Goal: Transaction & Acquisition: Book appointment/travel/reservation

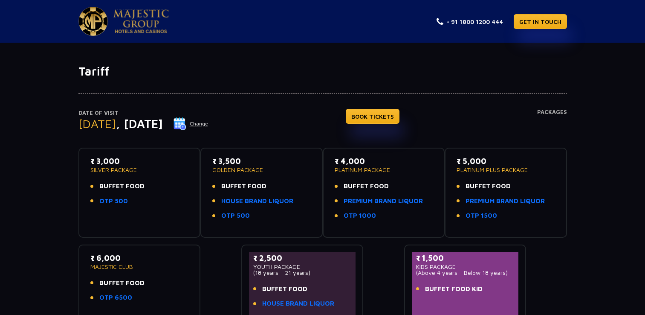
scroll to position [44, 0]
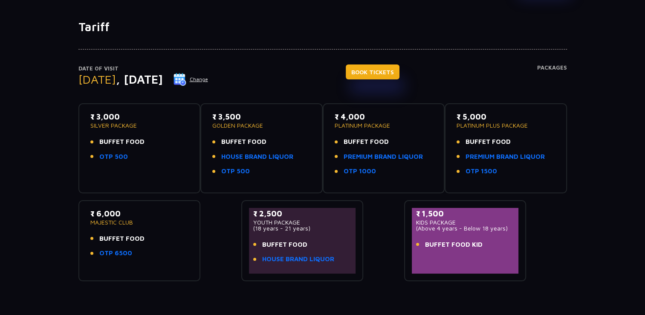
click at [400, 69] on link "BOOK TICKETS" at bounding box center [373, 71] width 54 height 15
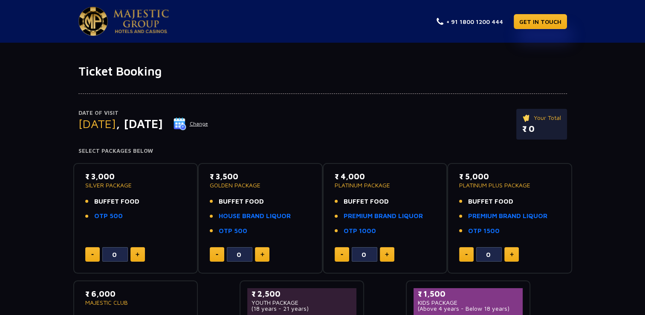
click at [209, 125] on button "Change" at bounding box center [190, 124] width 35 height 14
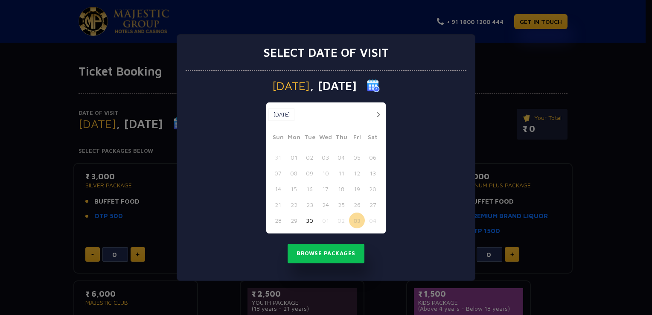
click at [377, 112] on button "button" at bounding box center [378, 114] width 11 height 11
click at [273, 170] on button "05" at bounding box center [278, 173] width 16 height 16
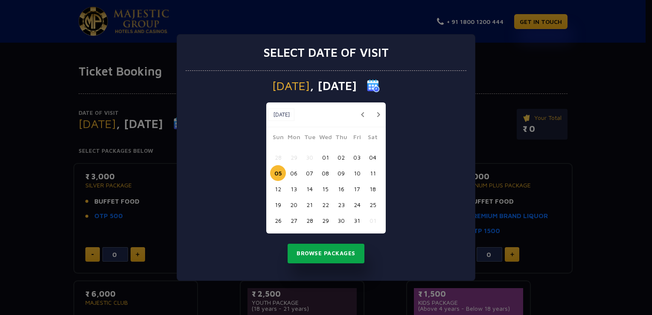
click at [355, 254] on button "Browse Packages" at bounding box center [326, 254] width 77 height 20
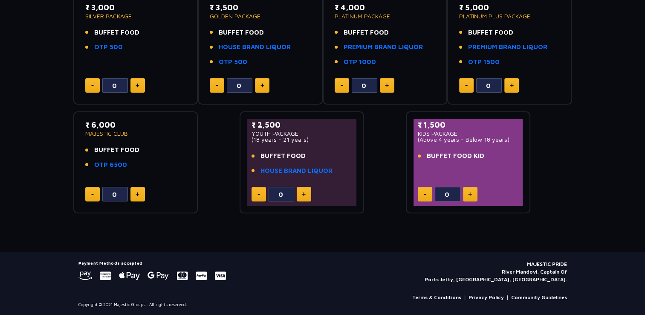
scroll to position [169, 0]
click at [305, 167] on link "HOUSE BRAND LIQUOR" at bounding box center [297, 171] width 72 height 10
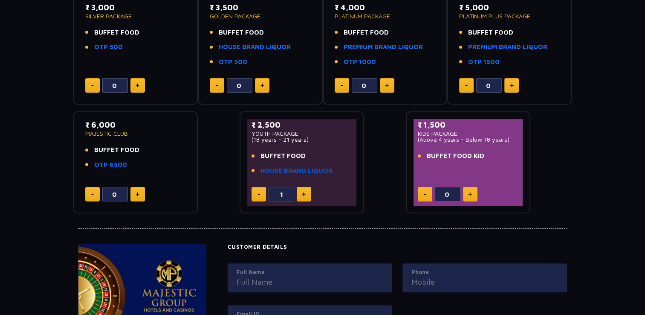
type input "2"
type input "1"
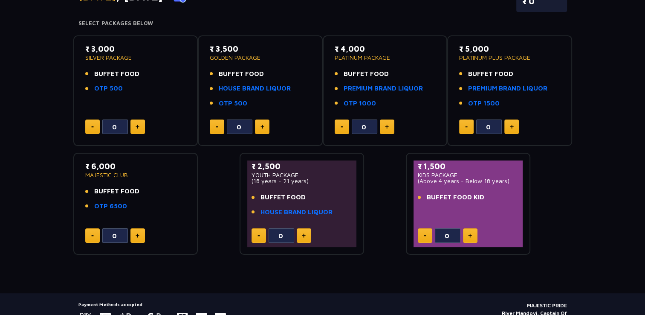
scroll to position [128, 0]
click at [300, 235] on button at bounding box center [304, 235] width 15 height 15
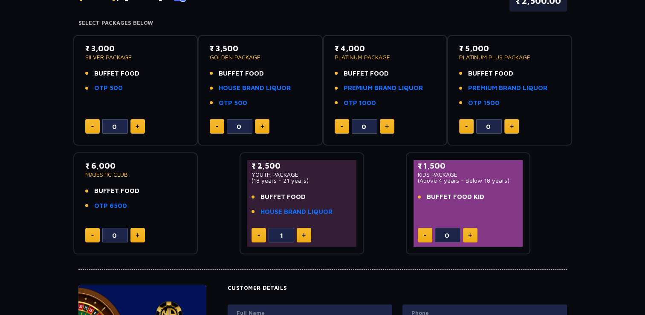
click at [300, 235] on button at bounding box center [304, 235] width 15 height 15
type input "2"
click at [468, 236] on button at bounding box center [470, 235] width 15 height 15
type input "2"
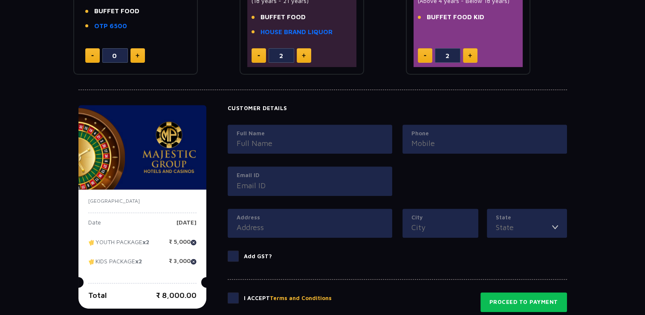
scroll to position [256, 0]
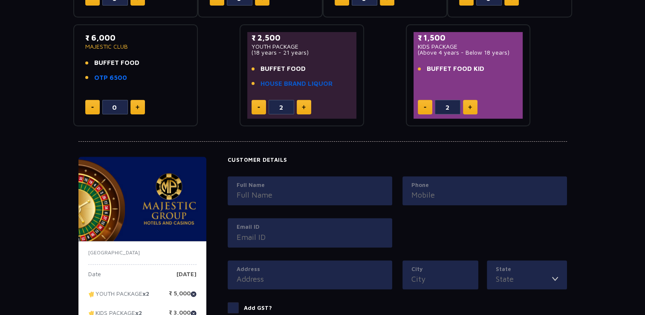
click at [326, 81] on link "HOUSE BRAND LIQUOR" at bounding box center [297, 84] width 72 height 10
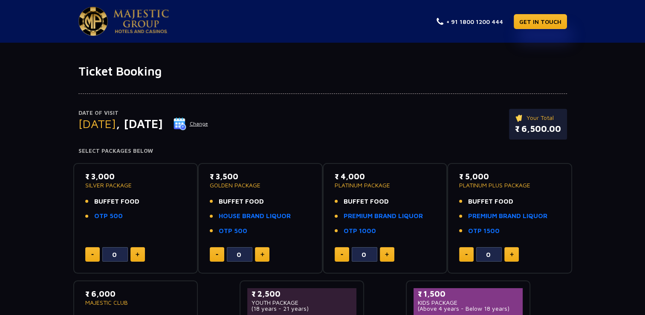
click at [186, 122] on img at bounding box center [180, 123] width 13 height 13
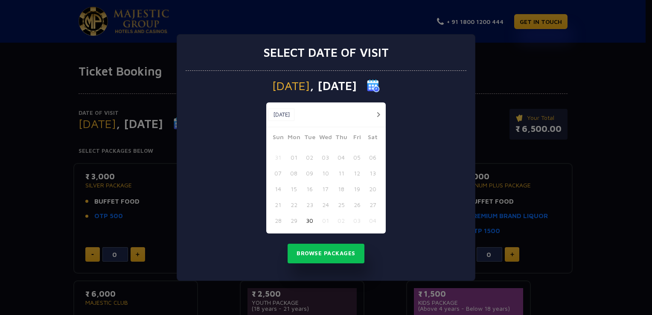
click at [375, 112] on button "button" at bounding box center [378, 114] width 11 height 11
click at [355, 158] on button "03" at bounding box center [357, 157] width 16 height 16
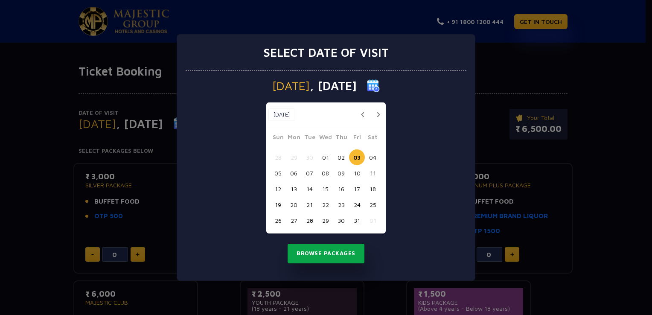
click at [346, 253] on button "Browse Packages" at bounding box center [326, 254] width 77 height 20
